Goal: Information Seeking & Learning: Learn about a topic

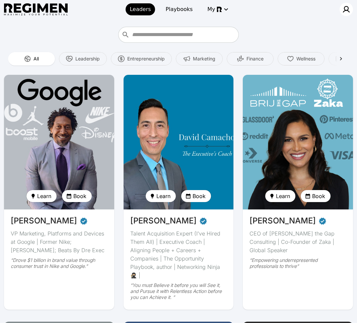
click at [343, 10] on img at bounding box center [346, 9] width 8 height 8
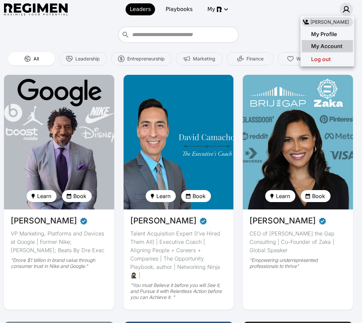
click at [327, 46] on span "My Account" at bounding box center [326, 46] width 31 height 7
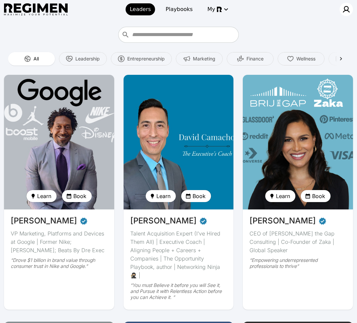
click at [345, 8] on img at bounding box center [346, 9] width 8 height 8
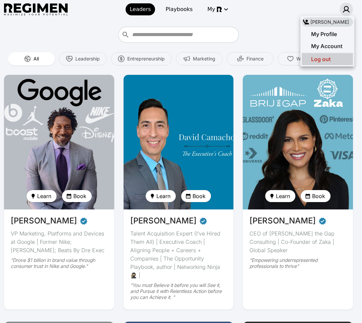
click at [332, 59] on div "Log out" at bounding box center [326, 59] width 51 height 12
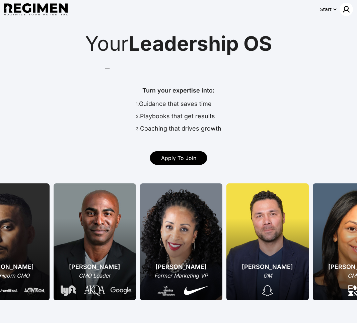
click at [342, 10] on div at bounding box center [345, 9] width 13 height 13
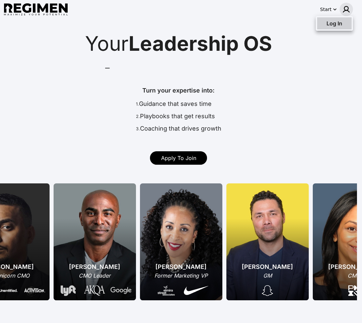
click at [332, 24] on span "Log In" at bounding box center [334, 23] width 16 height 7
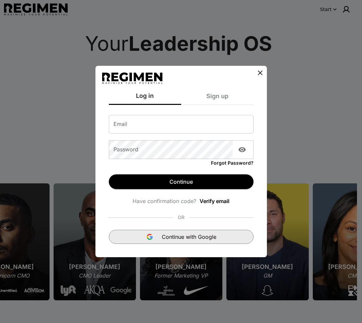
click at [194, 237] on span "Continue with Google" at bounding box center [189, 237] width 55 height 8
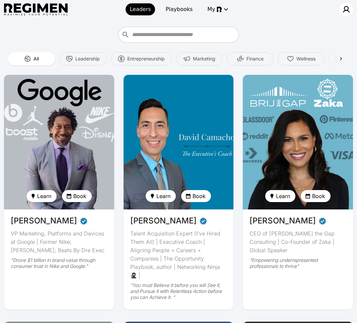
click at [346, 12] on img at bounding box center [346, 9] width 8 height 8
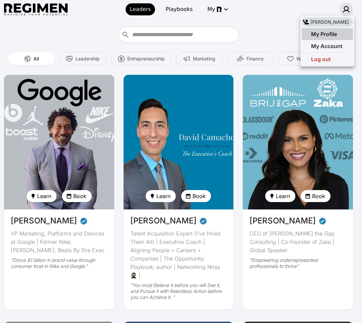
click at [336, 37] on div "My Profile" at bounding box center [318, 34] width 35 height 8
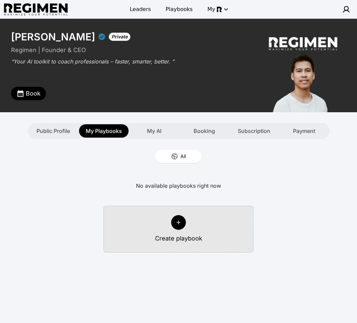
click at [44, 7] on img at bounding box center [36, 9] width 64 height 12
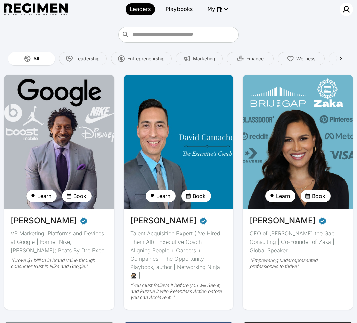
click at [346, 7] on img at bounding box center [346, 9] width 8 height 8
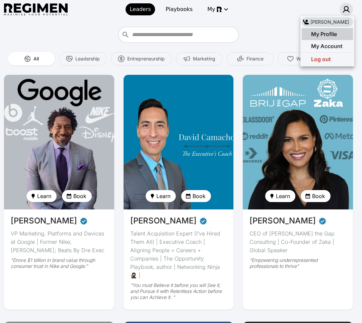
click at [321, 33] on span "My Profile" at bounding box center [324, 34] width 26 height 7
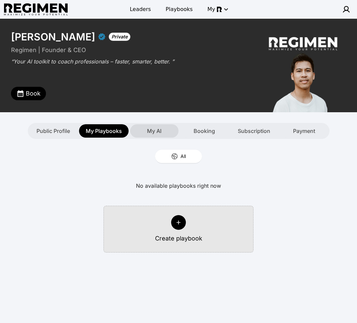
click at [155, 134] on span "My AI" at bounding box center [154, 131] width 14 height 8
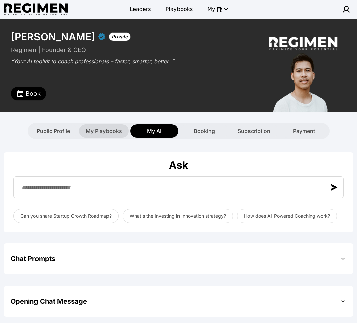
click at [104, 131] on span "My Playbooks" at bounding box center [104, 131] width 36 height 8
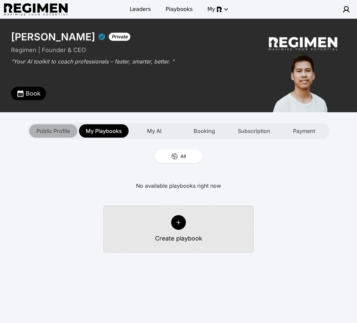
click at [63, 133] on span "Public Profile" at bounding box center [52, 131] width 33 height 8
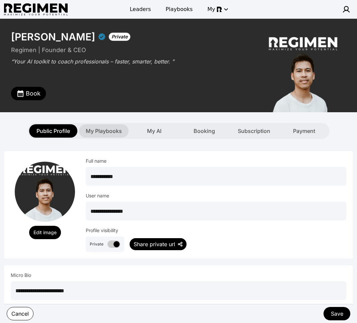
click at [111, 131] on span "My Playbooks" at bounding box center [104, 131] width 36 height 8
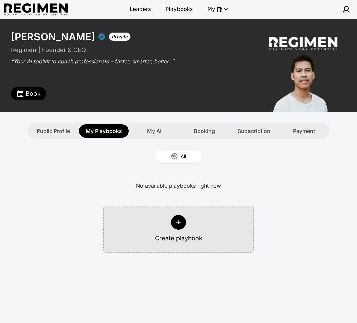
click at [144, 9] on span "Leaders" at bounding box center [139, 9] width 21 height 8
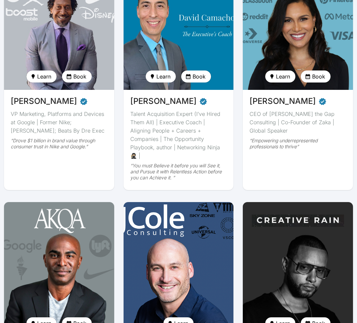
scroll to position [224, 0]
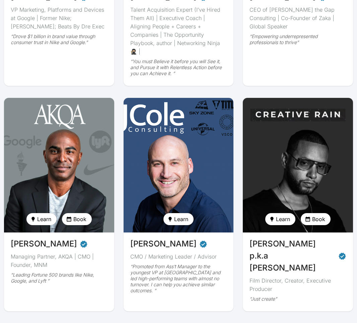
click at [337, 143] on img at bounding box center [297, 165] width 113 height 139
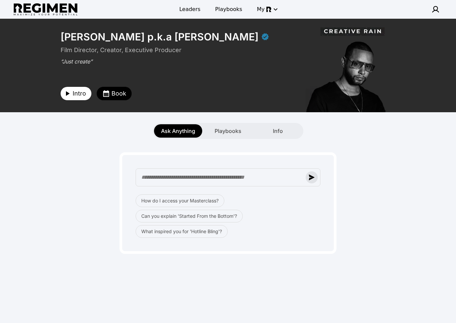
click at [311, 180] on img "button" at bounding box center [311, 178] width 6 height 6
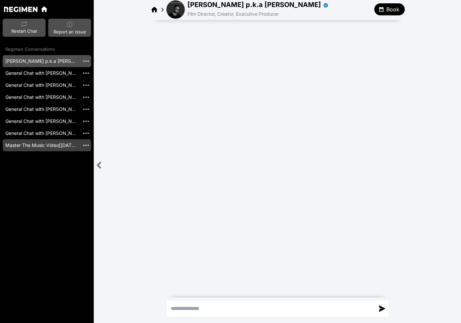
click at [57, 146] on link "Master The Music Video[2025-02-28]" at bounding box center [41, 145] width 77 height 12
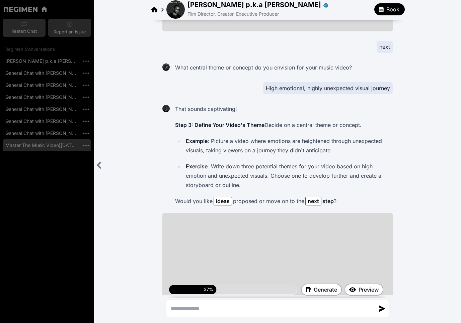
click at [102, 161] on icon "Close sidebar" at bounding box center [99, 165] width 8 height 8
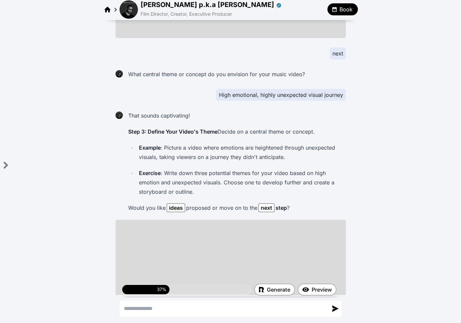
scroll to position [965, 0]
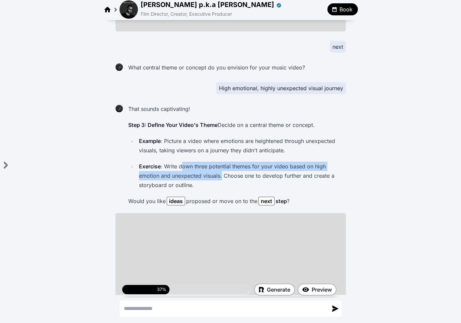
drag, startPoint x: 178, startPoint y: 141, endPoint x: 293, endPoint y: 151, distance: 115.5
click at [253, 162] on p "Exercise : Write down three potential themes for your video based on high emoti…" at bounding box center [241, 176] width 204 height 28
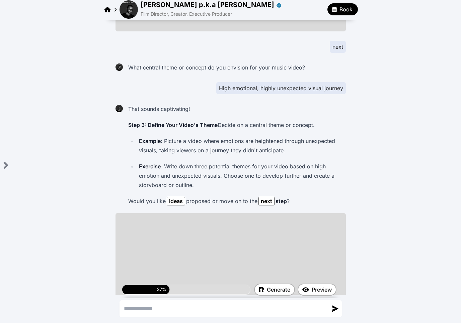
click at [334, 162] on p "Exercise : Write down three potential themes for your video based on high emoti…" at bounding box center [241, 176] width 204 height 28
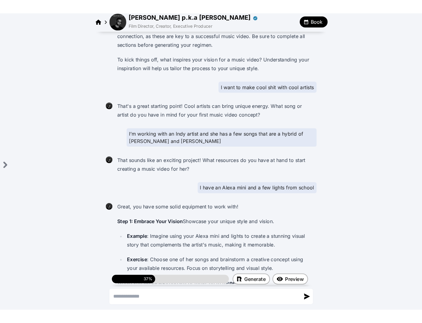
scroll to position [0, 0]
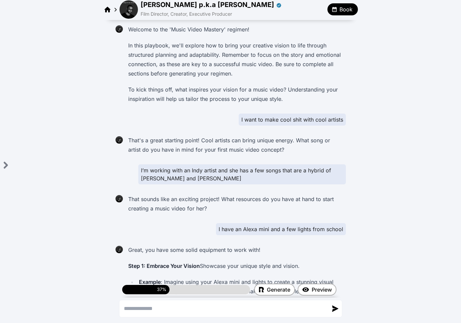
click at [130, 8] on img at bounding box center [128, 9] width 18 height 18
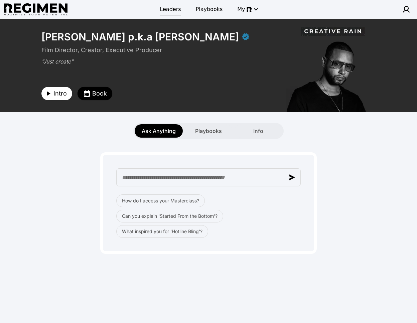
click at [177, 10] on span "Leaders" at bounding box center [170, 9] width 21 height 8
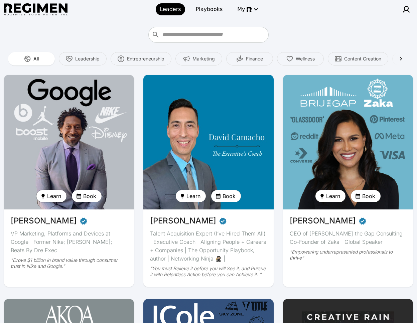
click at [56, 196] on span "Learn" at bounding box center [54, 196] width 14 height 8
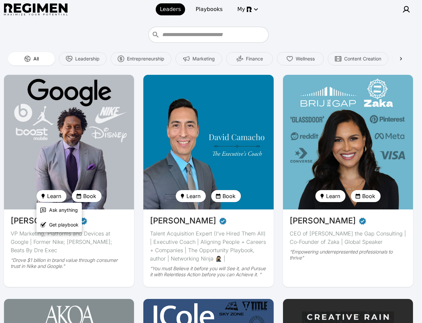
click at [85, 142] on div at bounding box center [211, 161] width 422 height 323
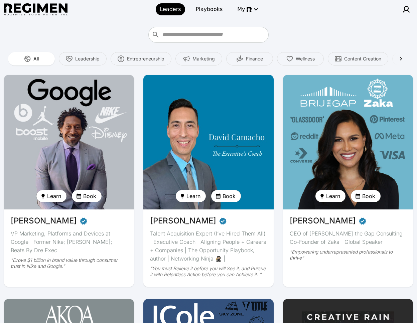
click at [83, 116] on img at bounding box center [69, 142] width 130 height 135
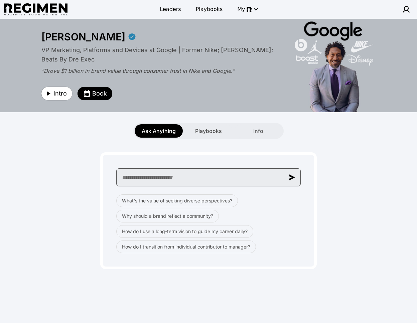
click at [143, 178] on input "text" at bounding box center [208, 178] width 185 height 18
paste input "**********"
type input "**********"
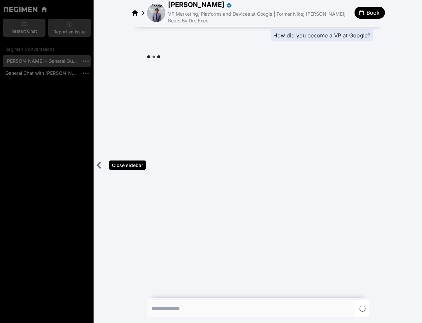
click at [98, 166] on icon "Close sidebar" at bounding box center [99, 165] width 3 height 5
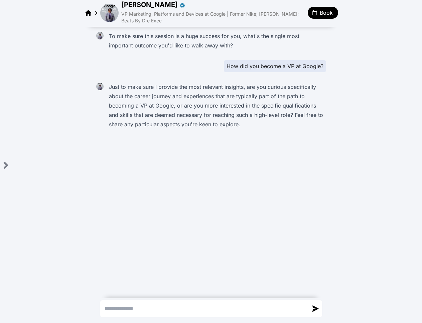
click at [160, 308] on textarea "Send a message" at bounding box center [205, 309] width 208 height 16
paste textarea "**********"
type textarea "**********"
click at [325, 14] on span "Book" at bounding box center [326, 13] width 13 height 8
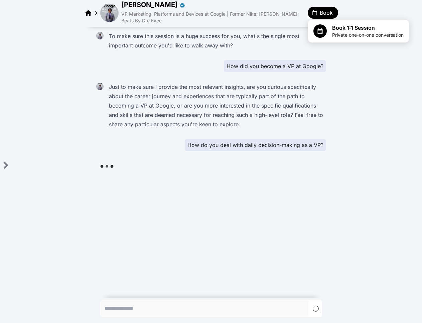
click at [361, 130] on div at bounding box center [211, 161] width 422 height 323
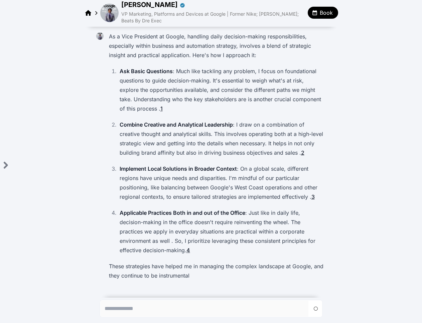
scroll to position [139, 0]
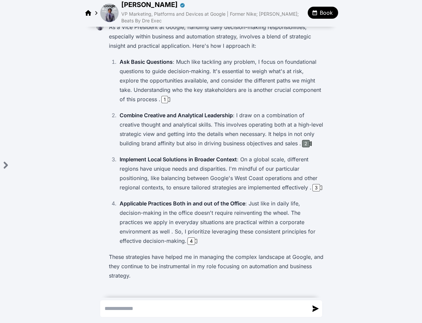
click at [309, 143] on icon at bounding box center [310, 144] width 4 height 4
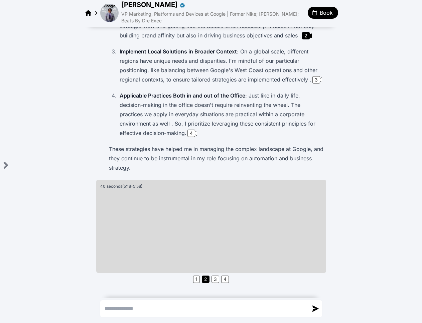
scroll to position [113, 0]
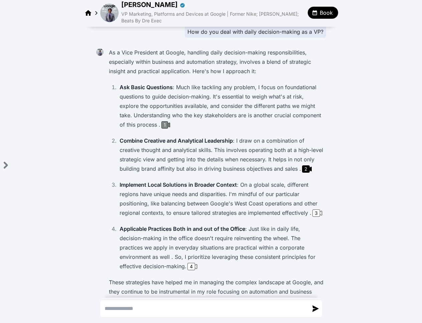
click at [162, 124] on div "1" at bounding box center [165, 124] width 7 height 7
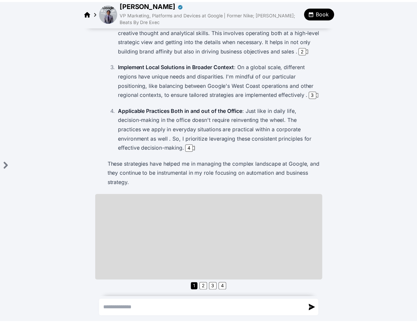
scroll to position [261, 0]
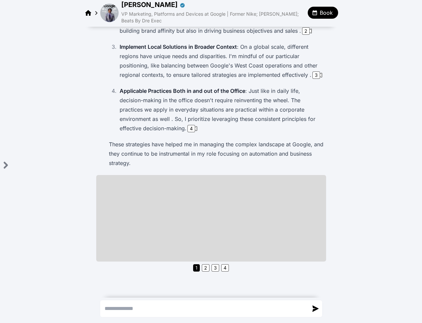
click at [331, 16] on button "Book" at bounding box center [323, 13] width 30 height 12
click at [331, 29] on div "Book 1:1 Session Private one-on-one conversation" at bounding box center [359, 31] width 90 height 15
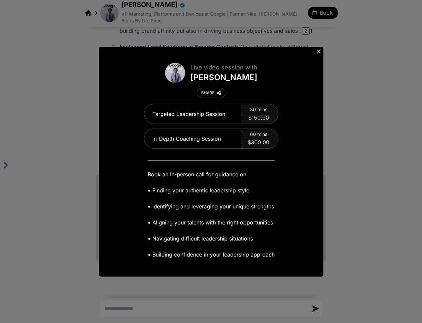
click at [318, 50] on icon at bounding box center [319, 51] width 7 height 7
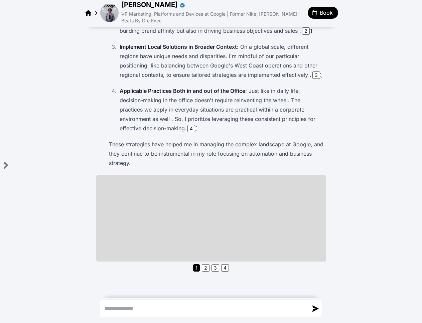
click at [114, 17] on img at bounding box center [109, 13] width 18 height 18
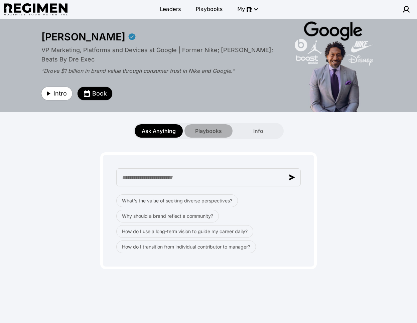
click at [213, 129] on span "Playbooks" at bounding box center [208, 131] width 27 height 8
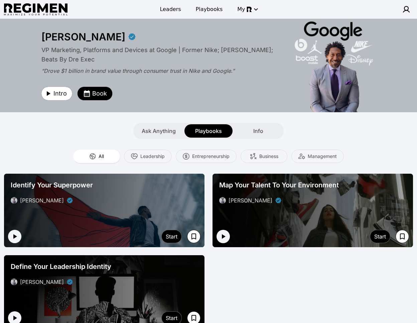
click at [165, 123] on div "Ask Anything Playbooks Info" at bounding box center [208, 125] width 417 height 27
click at [165, 129] on span "Ask Anything" at bounding box center [159, 131] width 34 height 8
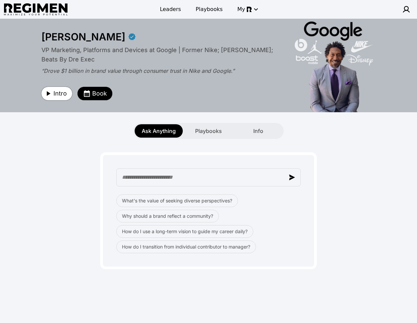
click at [59, 95] on span "Intro" at bounding box center [60, 93] width 13 height 9
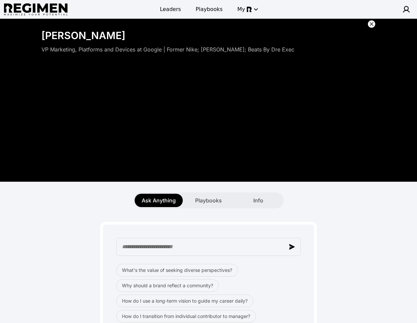
click at [361, 22] on icon at bounding box center [372, 24] width 7 height 7
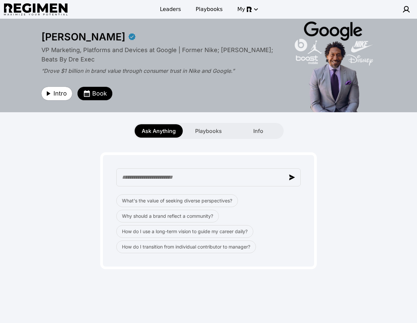
click at [167, 1] on div "Leaders Playbooks My" at bounding box center [208, 9] width 409 height 19
click at [169, 9] on span "Leaders" at bounding box center [170, 9] width 21 height 8
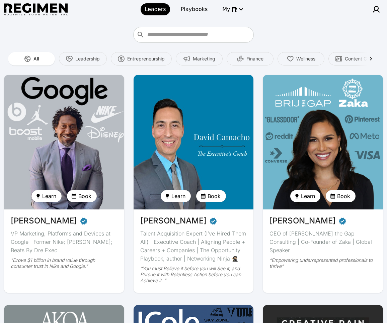
click at [71, 104] on img at bounding box center [63, 142] width 123 height 139
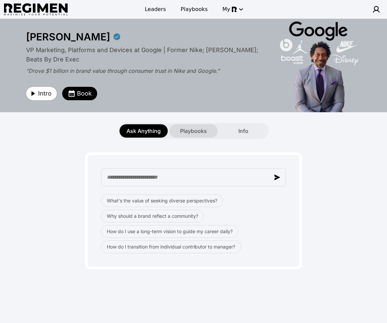
click at [197, 135] on div "Playbooks" at bounding box center [193, 130] width 48 height 13
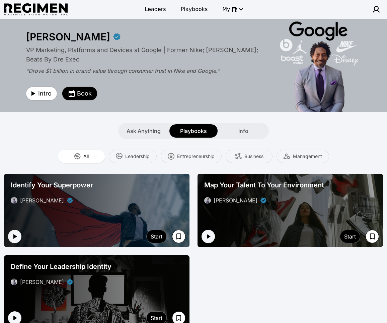
click at [137, 204] on div "[PERSON_NAME]" at bounding box center [97, 201] width 172 height 8
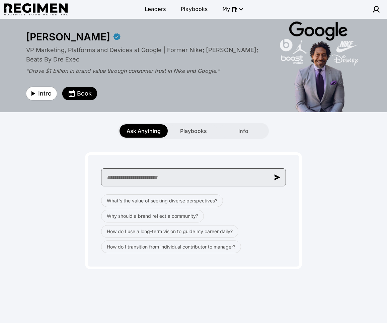
click at [185, 183] on input "text" at bounding box center [193, 178] width 185 height 18
paste input "**********"
type input "**********"
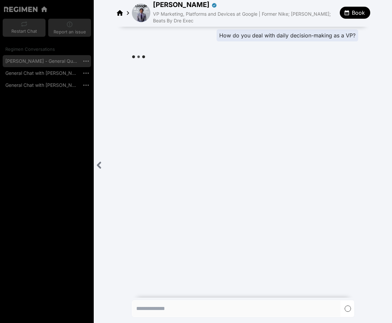
click at [97, 165] on icon "Close sidebar" at bounding box center [99, 165] width 8 height 8
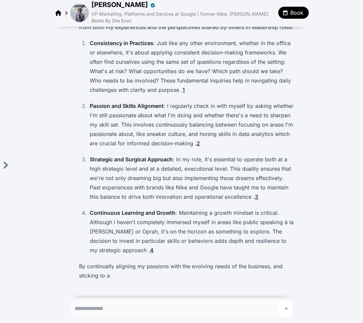
scroll to position [67, 0]
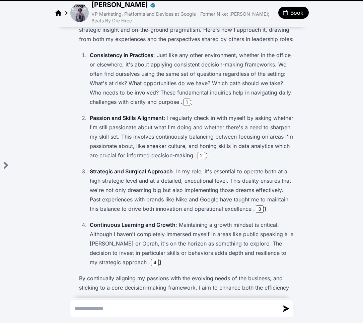
scroll to position [107, 0]
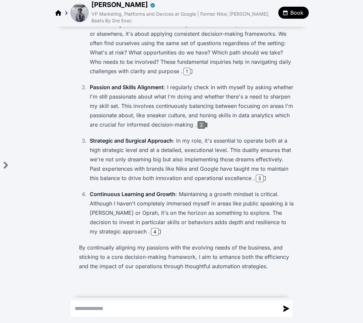
click at [202, 124] on div "2" at bounding box center [201, 124] width 8 height 7
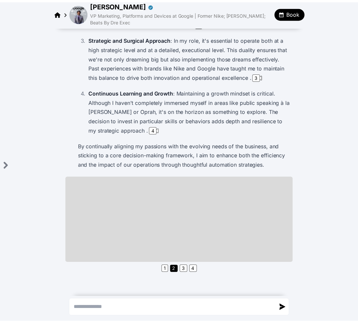
scroll to position [210, 0]
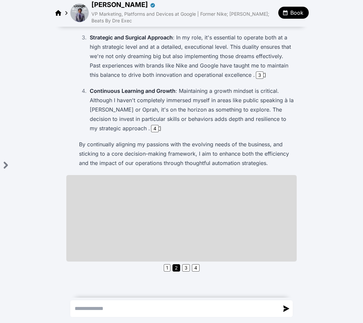
click at [82, 14] on img at bounding box center [79, 13] width 18 height 18
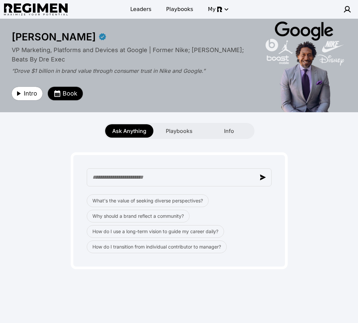
click at [66, 93] on span "Book" at bounding box center [70, 93] width 15 height 9
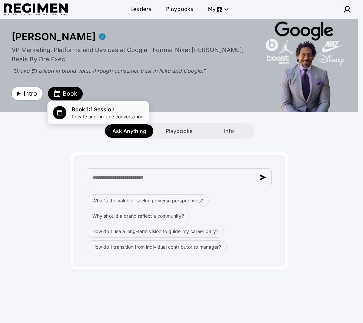
click at [94, 122] on li "Book 1:1 Session Private one-on-one conversation" at bounding box center [97, 112] width 101 height 23
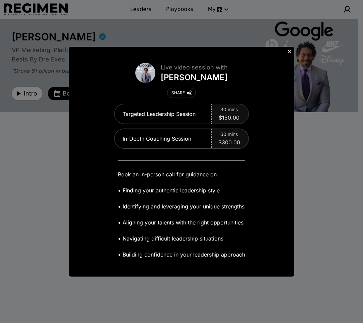
click at [288, 53] on icon at bounding box center [289, 51] width 7 height 7
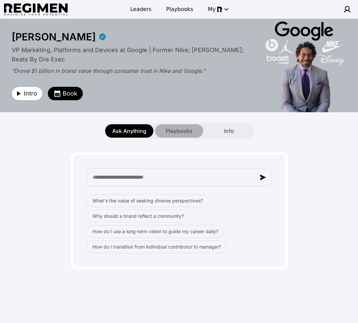
click at [191, 129] on span "Playbooks" at bounding box center [179, 131] width 27 height 8
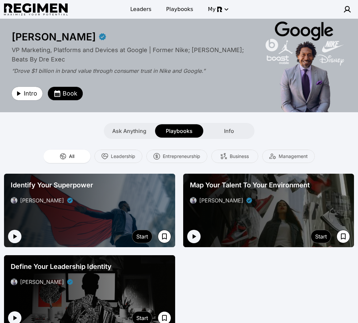
click at [145, 206] on div "Identify Your Superpower Daryl Butler" at bounding box center [89, 192] width 163 height 29
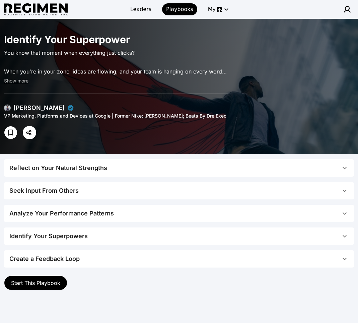
click at [167, 166] on span "Reflect on Your Natural Strengths" at bounding box center [174, 168] width 331 height 9
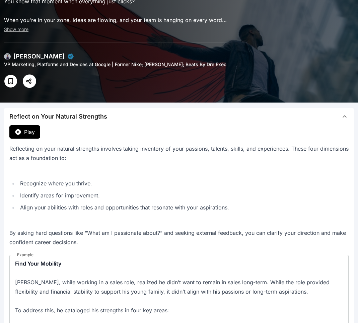
scroll to position [54, 0]
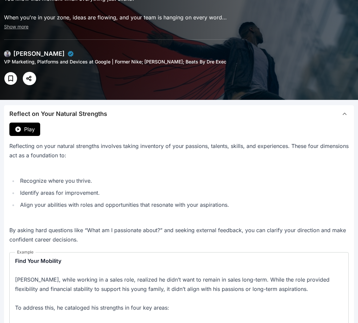
click at [171, 117] on span "Reflect on Your Natural Strengths" at bounding box center [174, 113] width 331 height 9
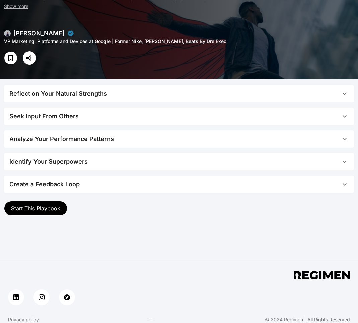
scroll to position [80, 0]
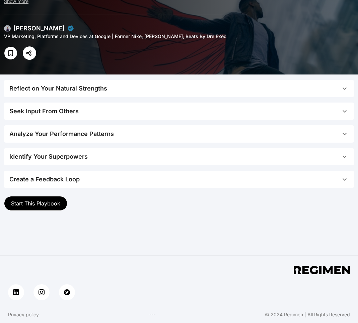
click at [39, 205] on span "Start This Playbook" at bounding box center [35, 203] width 49 height 7
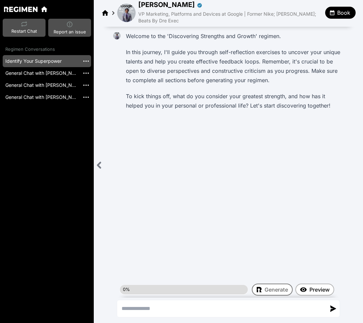
click at [133, 10] on img at bounding box center [126, 13] width 18 height 18
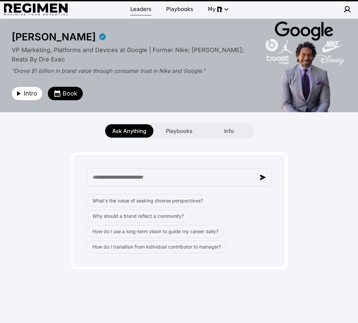
click at [143, 7] on span "Leaders" at bounding box center [140, 9] width 21 height 8
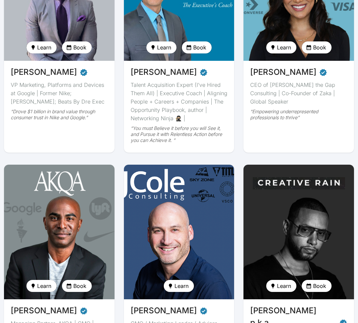
scroll to position [366, 0]
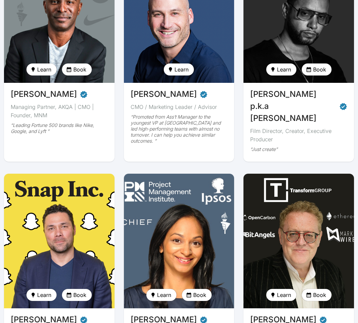
click at [304, 32] on img at bounding box center [298, 15] width 114 height 139
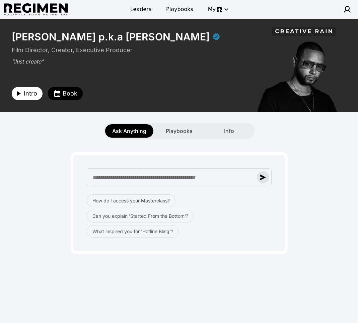
click at [266, 179] on button "button" at bounding box center [263, 178] width 12 height 12
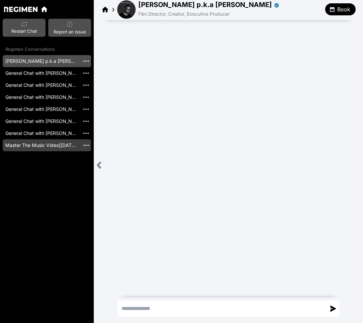
click at [68, 150] on link "Master The Music Video[2025-02-28]" at bounding box center [41, 145] width 77 height 12
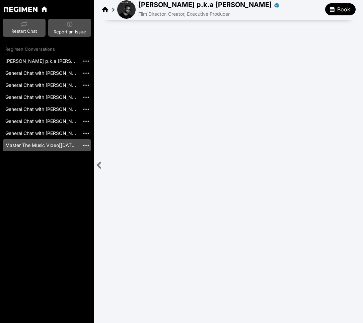
scroll to position [965, 0]
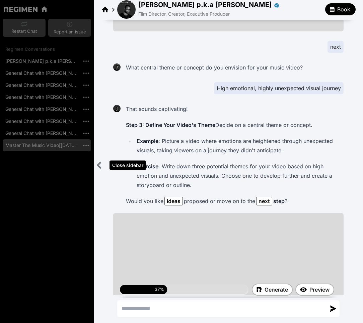
click at [99, 163] on icon "Close sidebar" at bounding box center [99, 165] width 8 height 8
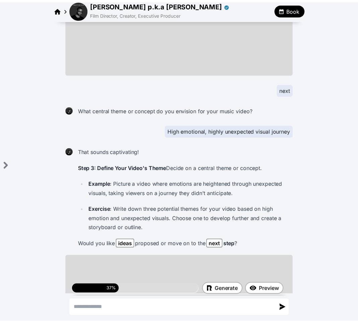
scroll to position [827, 0]
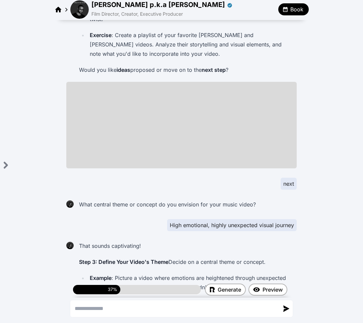
drag, startPoint x: 94, startPoint y: 14, endPoint x: 90, endPoint y: 15, distance: 4.8
click at [94, 14] on span "Film Director, Creator, Executive Producer" at bounding box center [136, 14] width 91 height 6
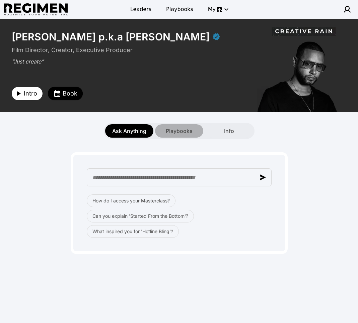
drag, startPoint x: 167, startPoint y: 134, endPoint x: 170, endPoint y: 131, distance: 4.8
click at [167, 134] on span "Playbooks" at bounding box center [179, 131] width 27 height 8
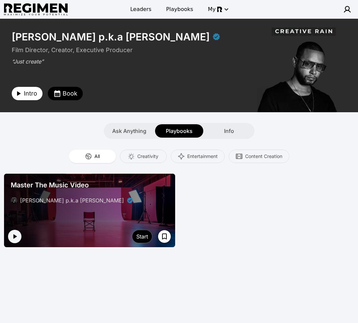
click at [151, 204] on div "[PERSON_NAME] p.k.a [PERSON_NAME]" at bounding box center [90, 201] width 158 height 8
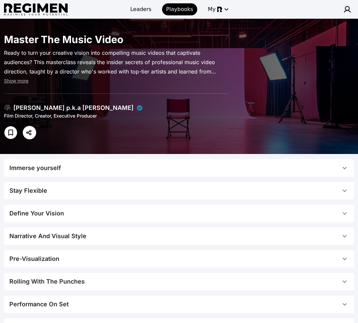
click at [117, 165] on span "Immerse yourself" at bounding box center [174, 168] width 331 height 9
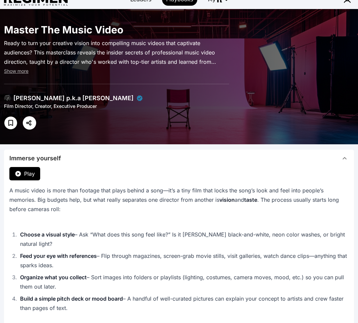
scroll to position [62, 0]
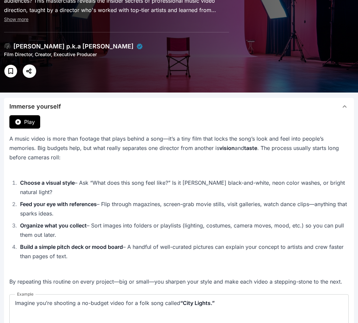
click at [178, 110] on span "Immerse yourself" at bounding box center [174, 106] width 331 height 9
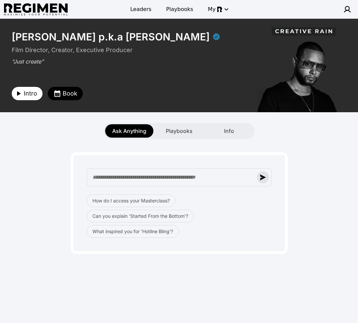
click at [262, 175] on img "button" at bounding box center [263, 178] width 6 height 6
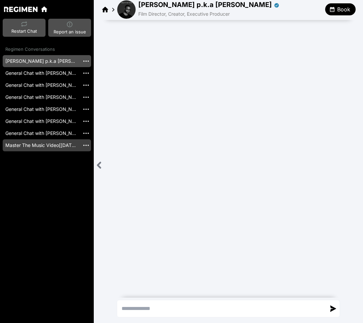
click at [31, 142] on link "Master The Music Video[2025-02-28]" at bounding box center [41, 145] width 77 height 12
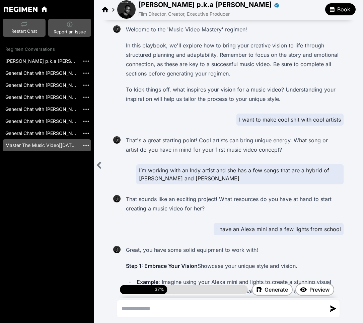
scroll to position [965, 0]
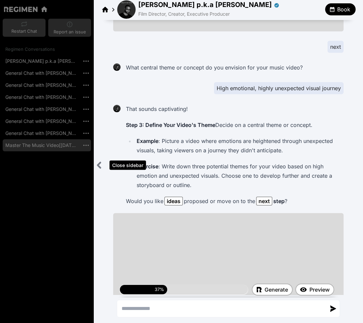
click at [100, 166] on icon "Close sidebar" at bounding box center [99, 165] width 8 height 8
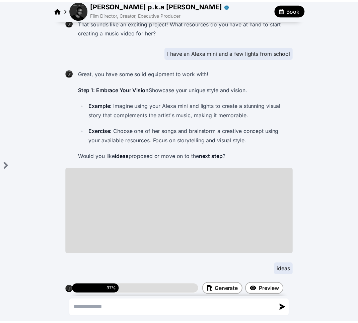
scroll to position [0, 0]
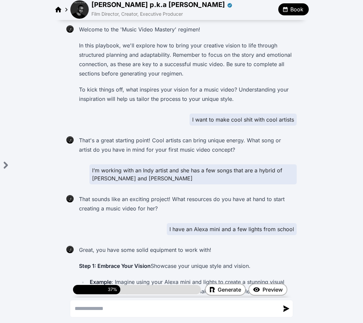
click at [78, 19] on div "Julien Christian Lutz p.k.a Director X Film Director, Creator, Executive Produc…" at bounding box center [181, 10] width 257 height 20
click at [82, 15] on img at bounding box center [79, 9] width 18 height 18
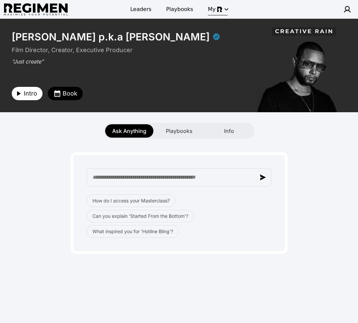
click at [204, 8] on button "My" at bounding box center [218, 9] width 28 height 12
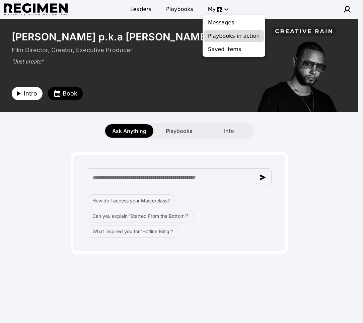
click at [230, 38] on span "Playbooks in action" at bounding box center [234, 36] width 52 height 8
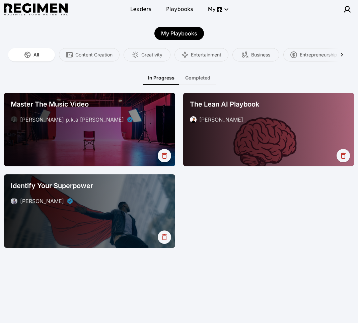
click at [93, 121] on div "[PERSON_NAME] p.k.a [PERSON_NAME]" at bounding box center [72, 120] width 104 height 8
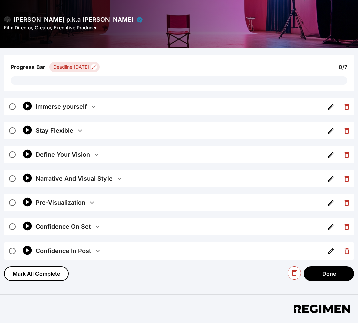
scroll to position [123, 0]
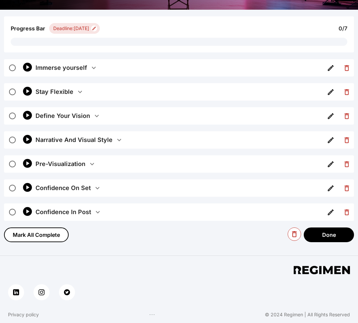
click at [159, 65] on button "Immerse yourself" at bounding box center [178, 67] width 286 height 17
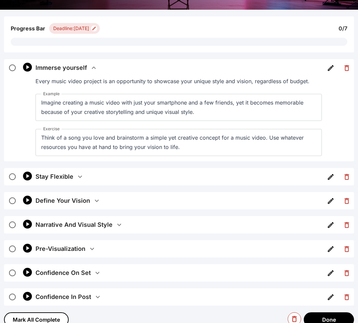
click at [148, 68] on button "Immerse yourself" at bounding box center [178, 67] width 286 height 17
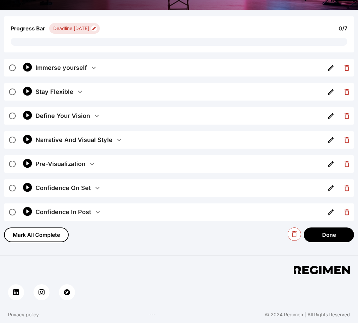
click at [148, 65] on button "Immerse yourself" at bounding box center [178, 67] width 286 height 17
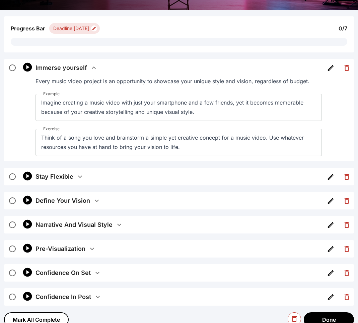
click at [92, 65] on icon "button" at bounding box center [94, 68] width 8 height 8
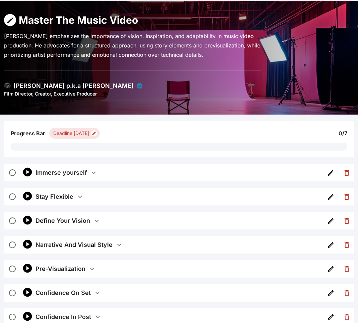
scroll to position [0, 0]
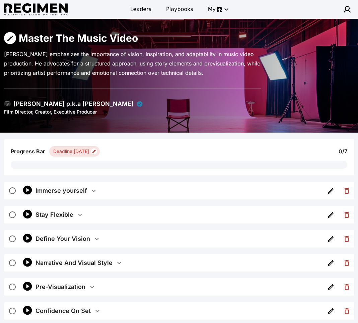
click at [94, 196] on button "Immerse yourself" at bounding box center [178, 190] width 286 height 17
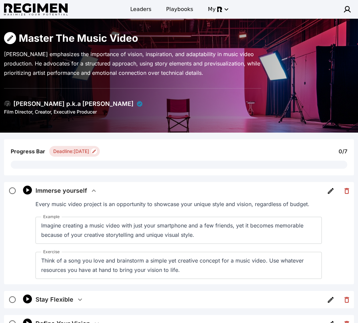
click at [94, 195] on button "Immerse yourself" at bounding box center [178, 190] width 286 height 17
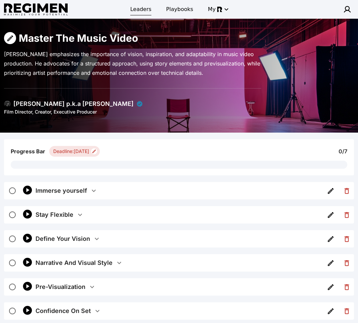
click at [139, 10] on span "Leaders" at bounding box center [140, 9] width 21 height 8
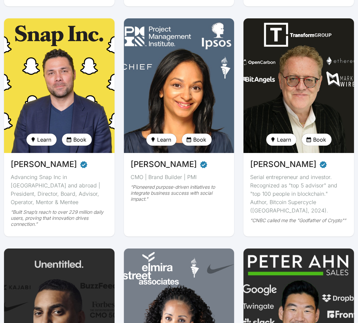
scroll to position [312, 0]
